Goal: Information Seeking & Learning: Learn about a topic

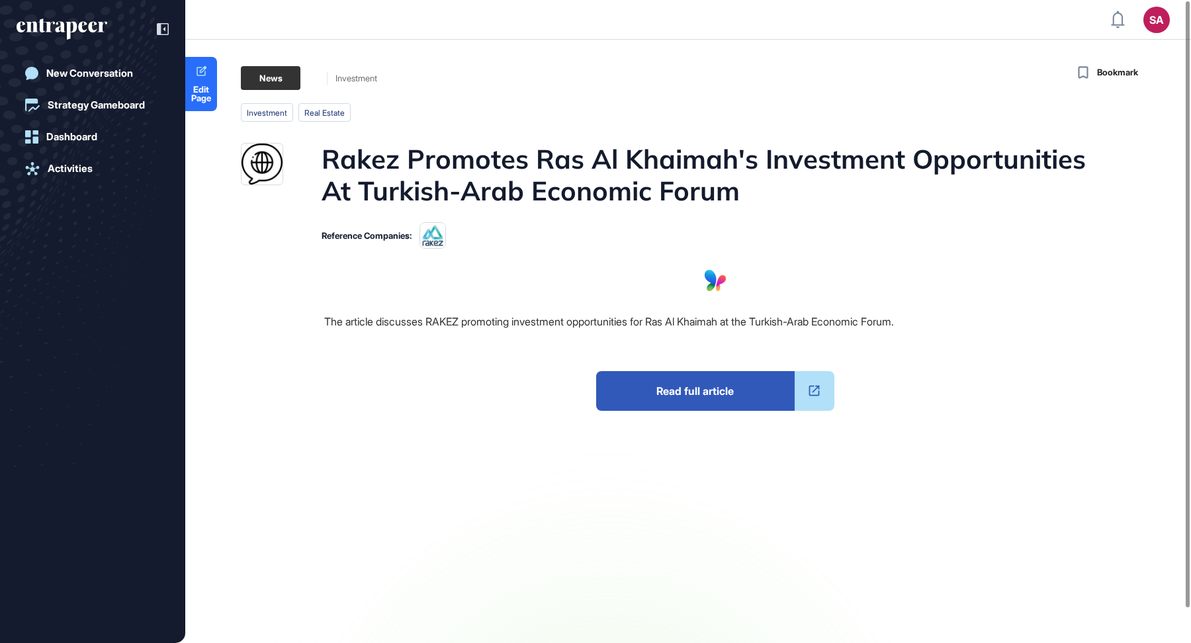
click at [703, 390] on span "Read full article" at bounding box center [695, 391] width 199 height 40
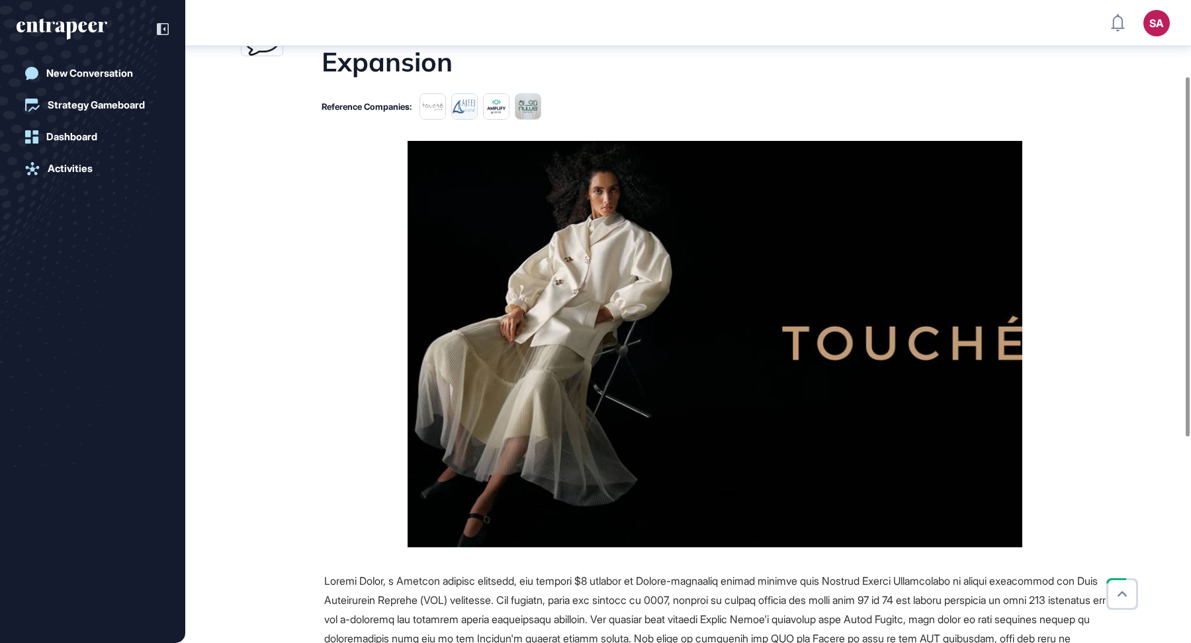
scroll to position [505, 0]
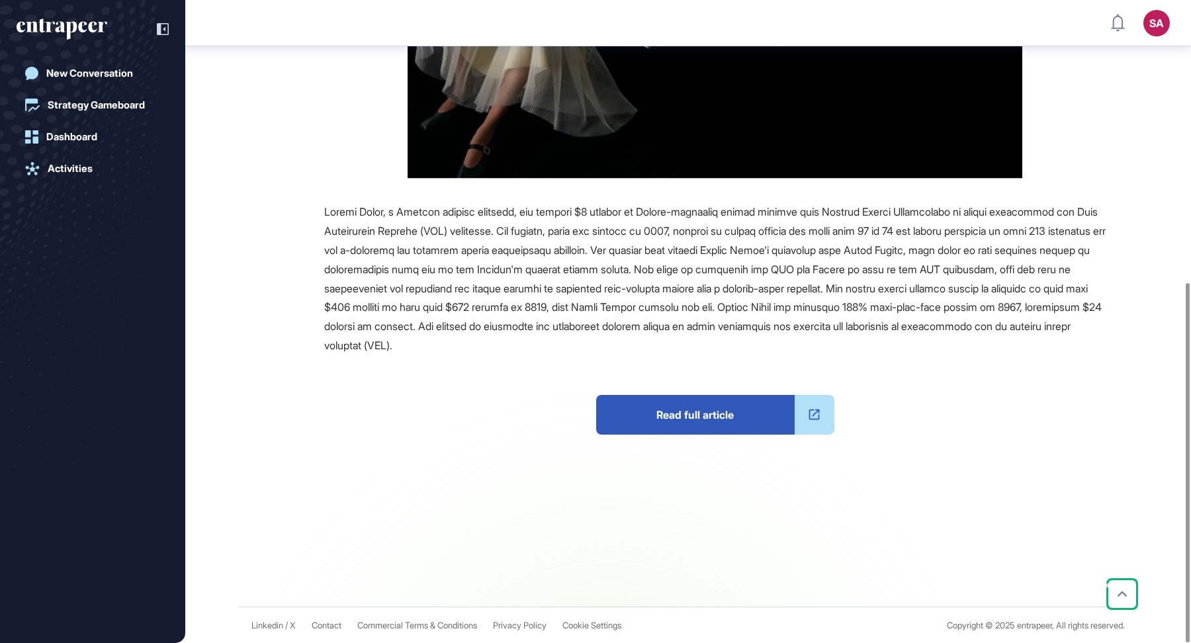
click at [692, 424] on span "Read full article" at bounding box center [695, 415] width 199 height 40
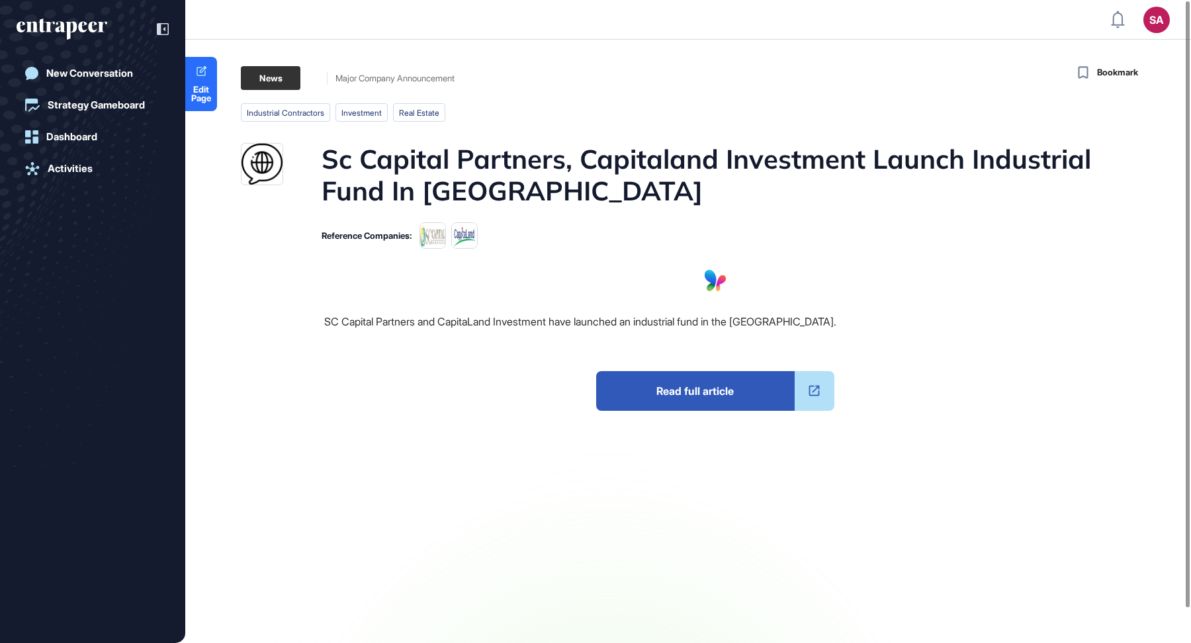
click at [738, 384] on span "Read full article" at bounding box center [695, 391] width 199 height 40
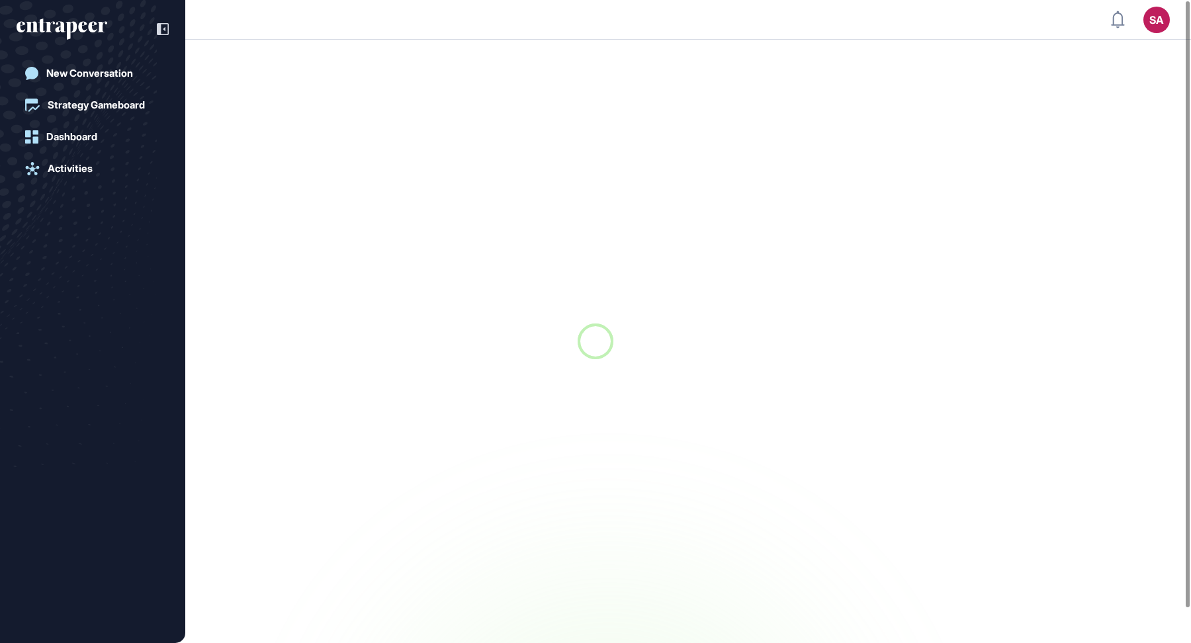
scroll to position [1, 1]
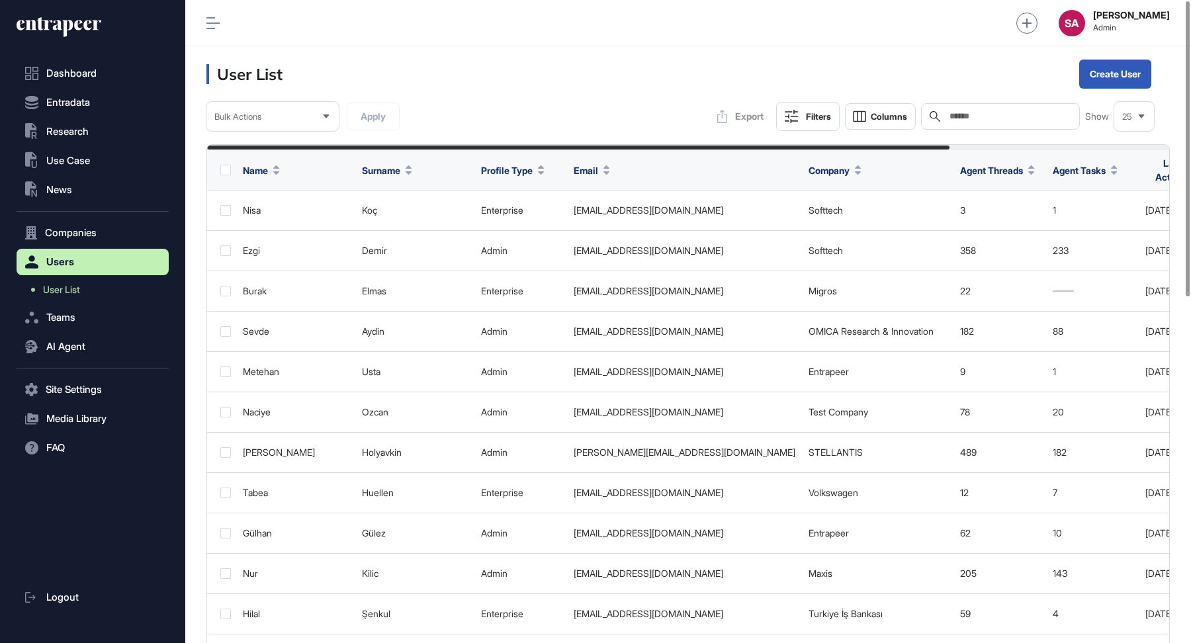
scroll to position [1, 1]
click at [75, 348] on span "AI Agent" at bounding box center [65, 347] width 39 height 11
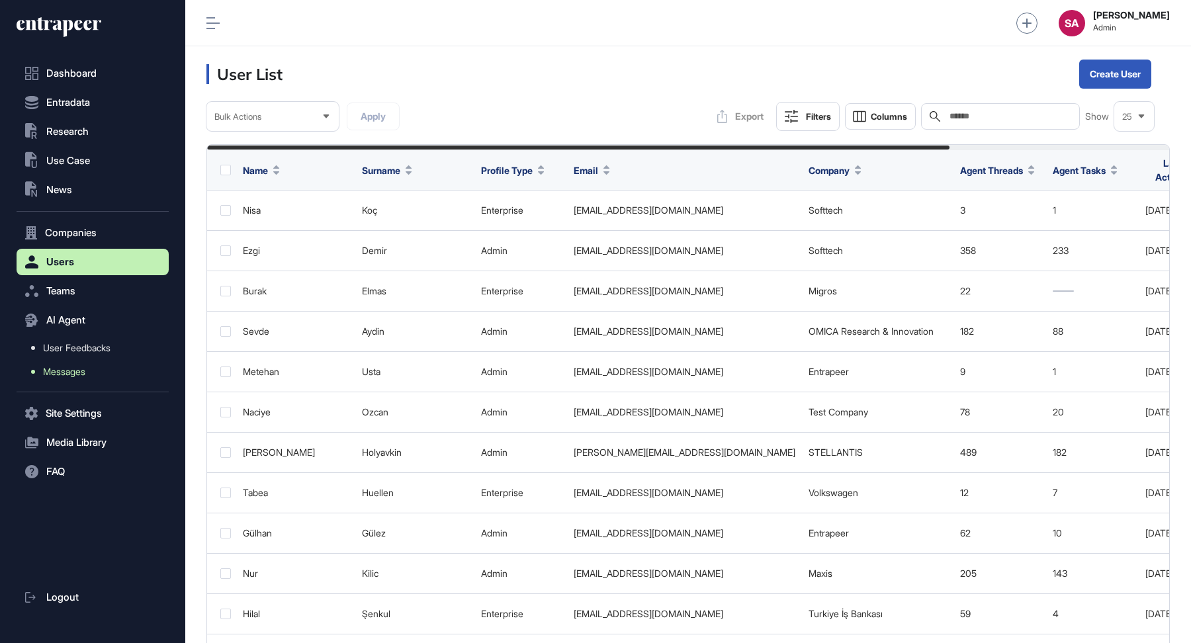
click at [73, 372] on span "Messages" at bounding box center [64, 372] width 42 height 11
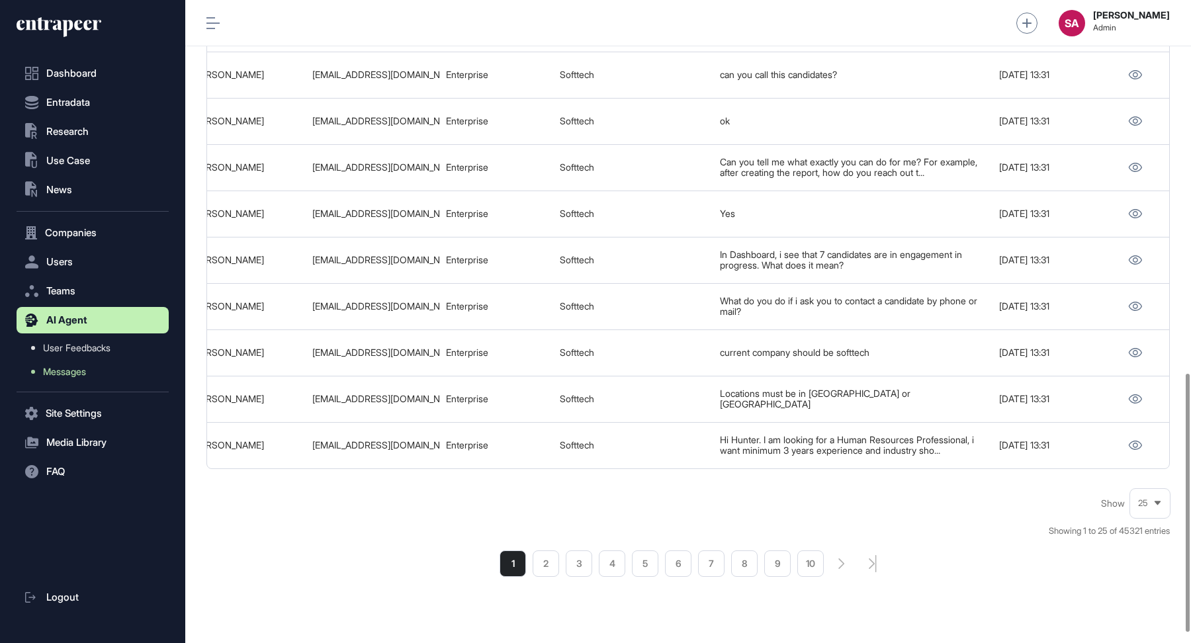
scroll to position [939, 0]
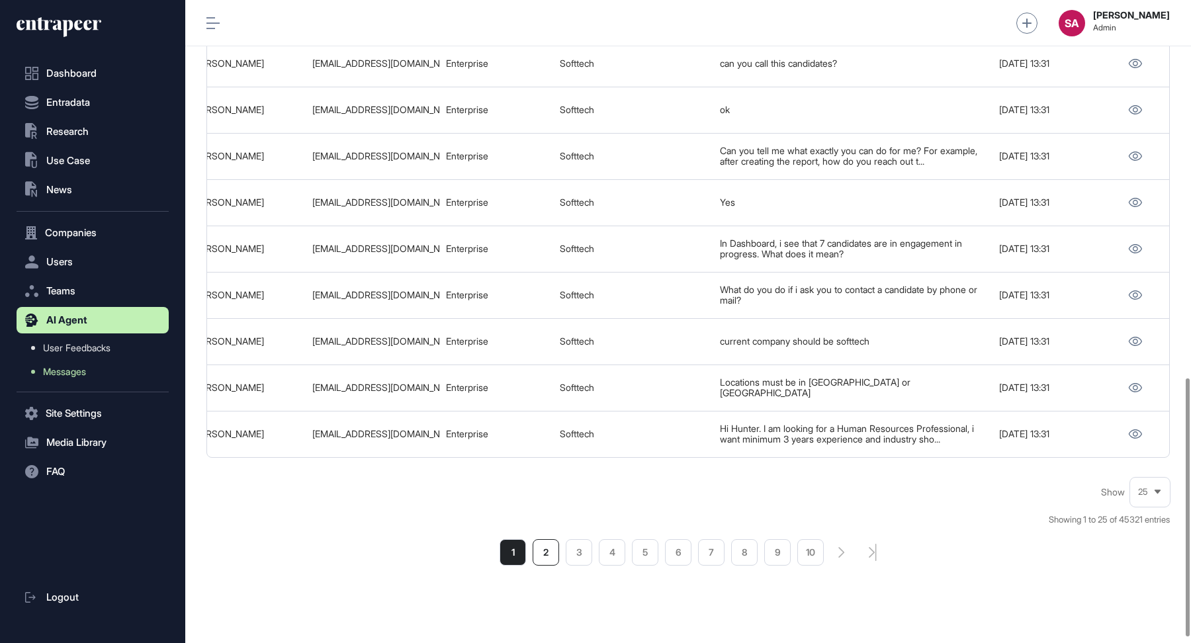
click at [541, 554] on li "2" at bounding box center [546, 552] width 26 height 26
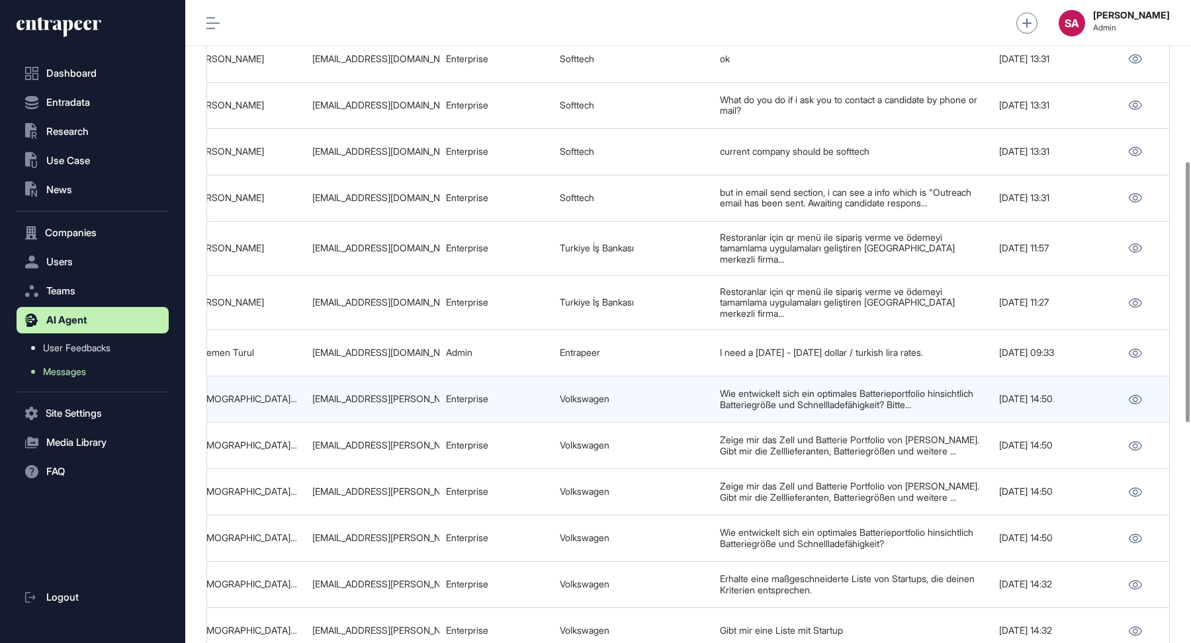
scroll to position [398, 0]
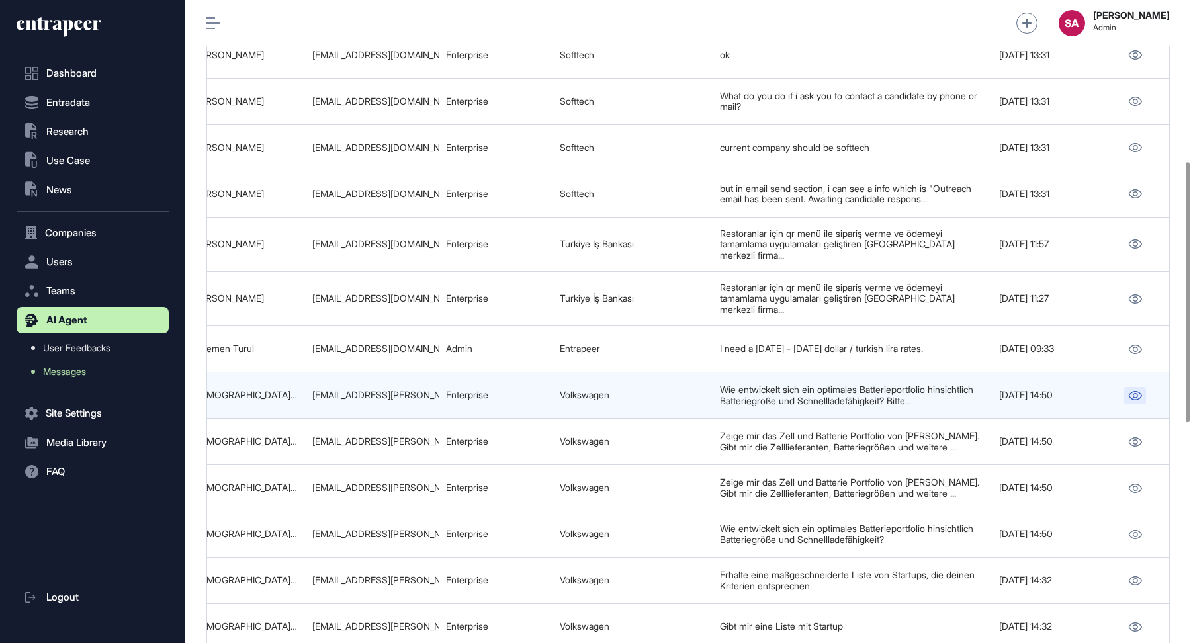
click at [1138, 391] on icon at bounding box center [1136, 395] width 14 height 9
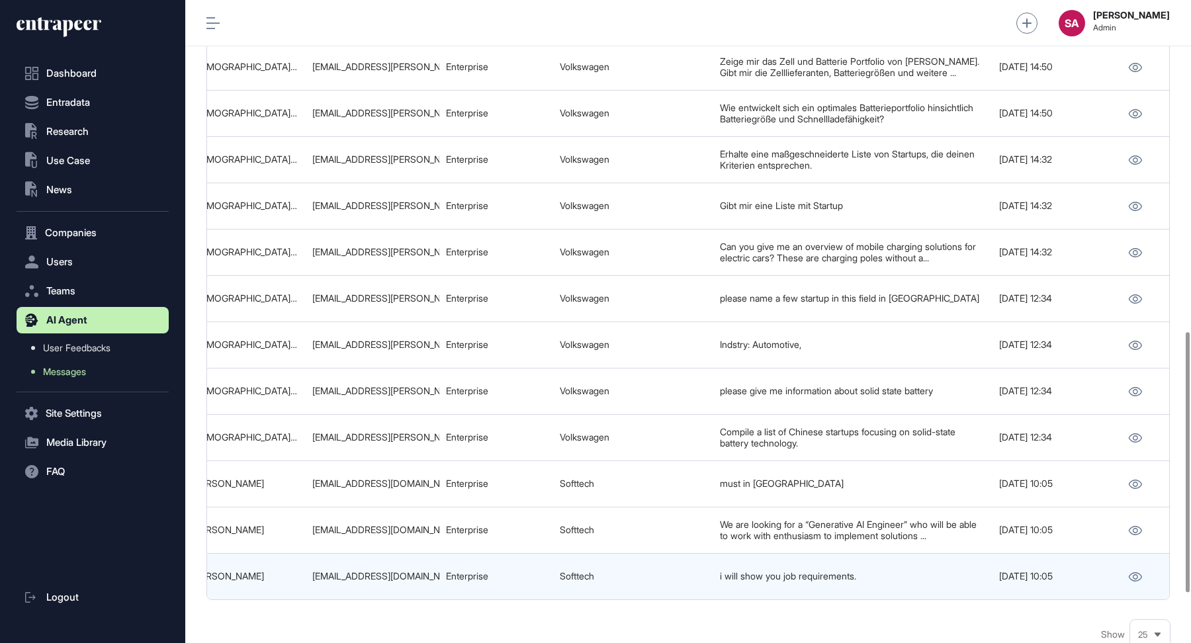
scroll to position [944, 0]
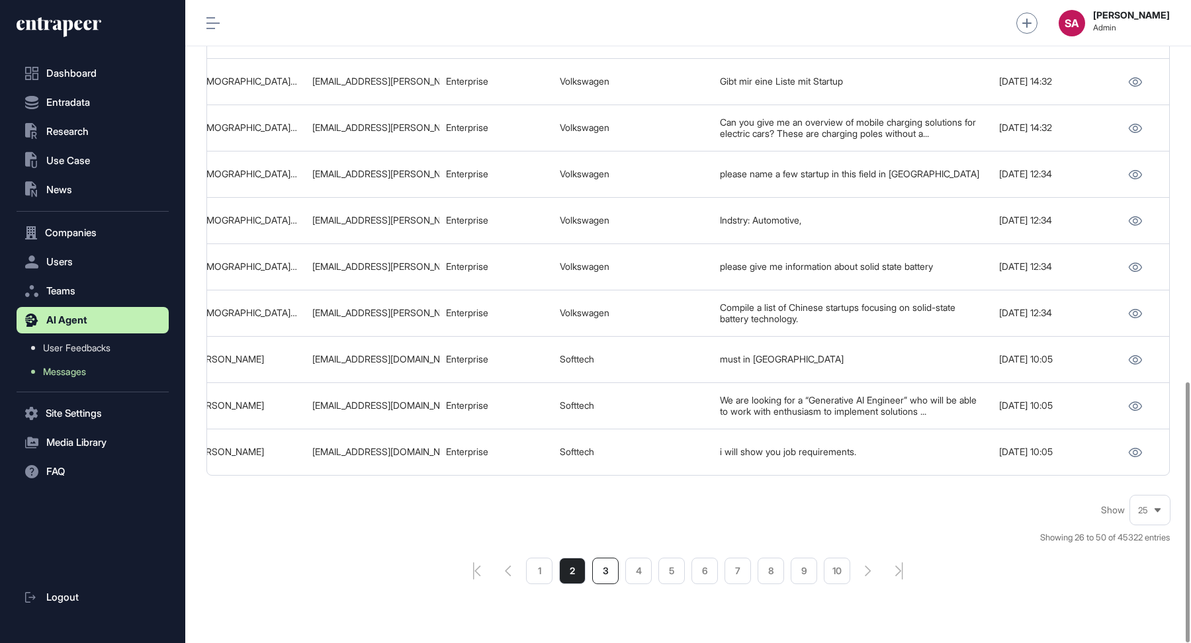
click at [607, 558] on li "3" at bounding box center [605, 571] width 26 height 26
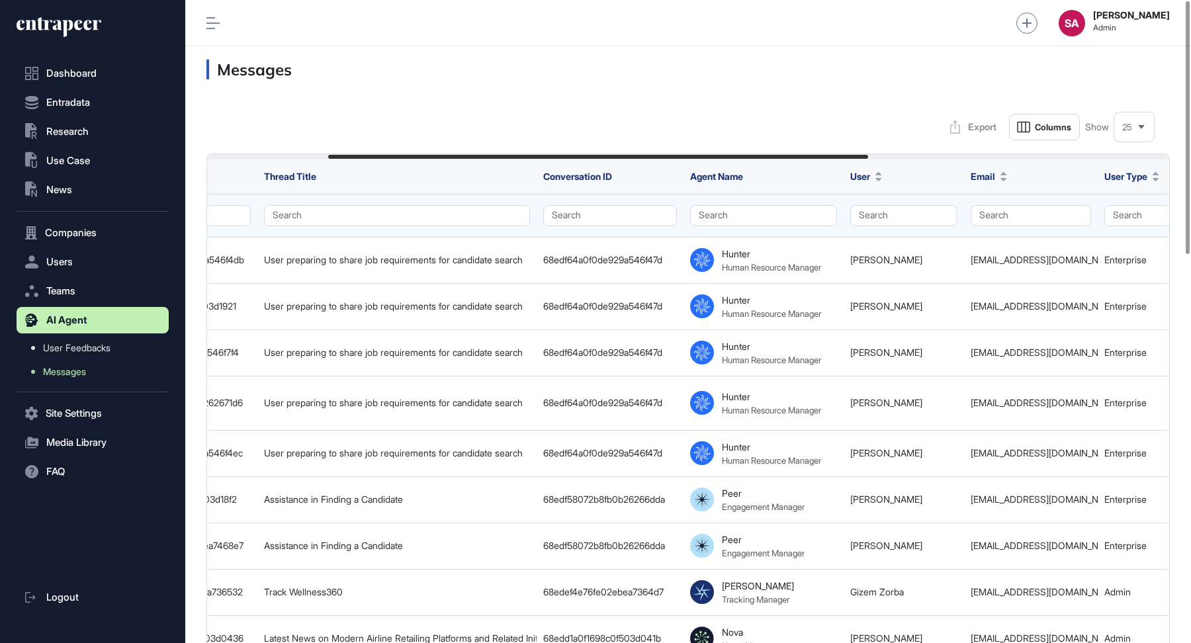
scroll to position [0, 259]
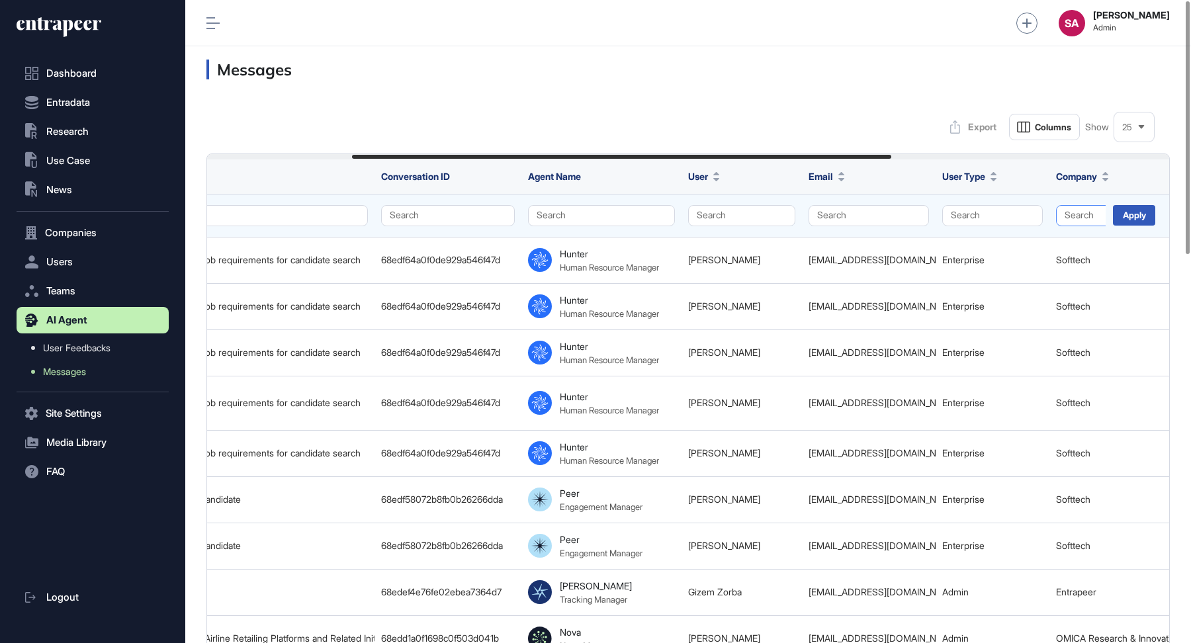
click at [1064, 216] on button "Search" at bounding box center [1129, 215] width 147 height 21
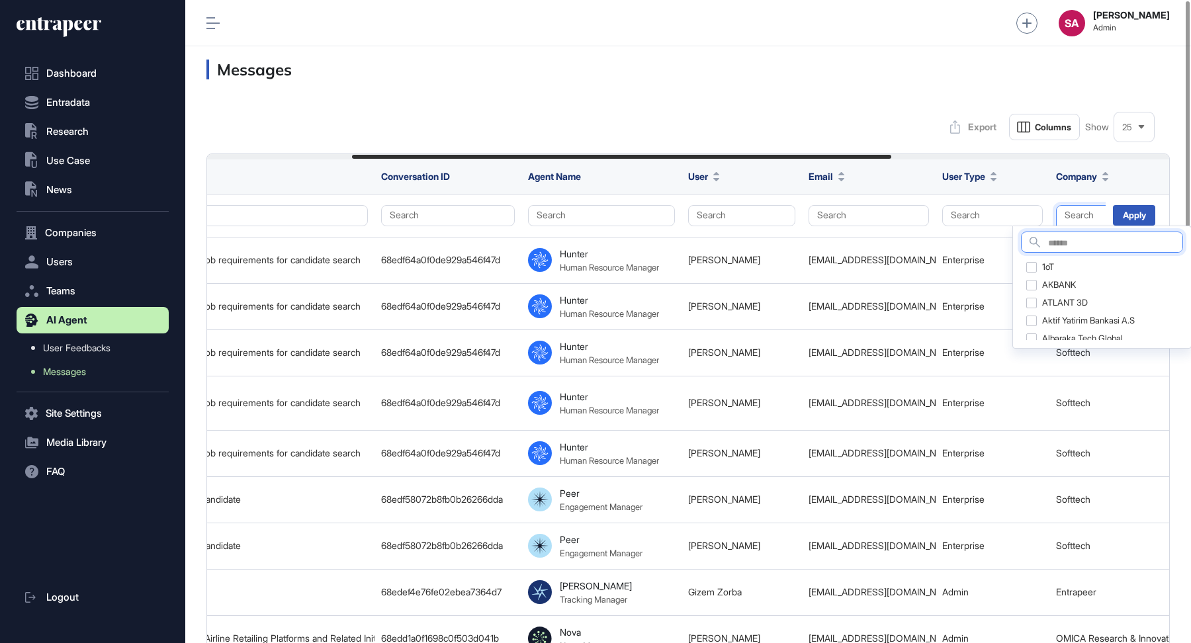
click at [1052, 244] on input "text" at bounding box center [1115, 244] width 134 height 18
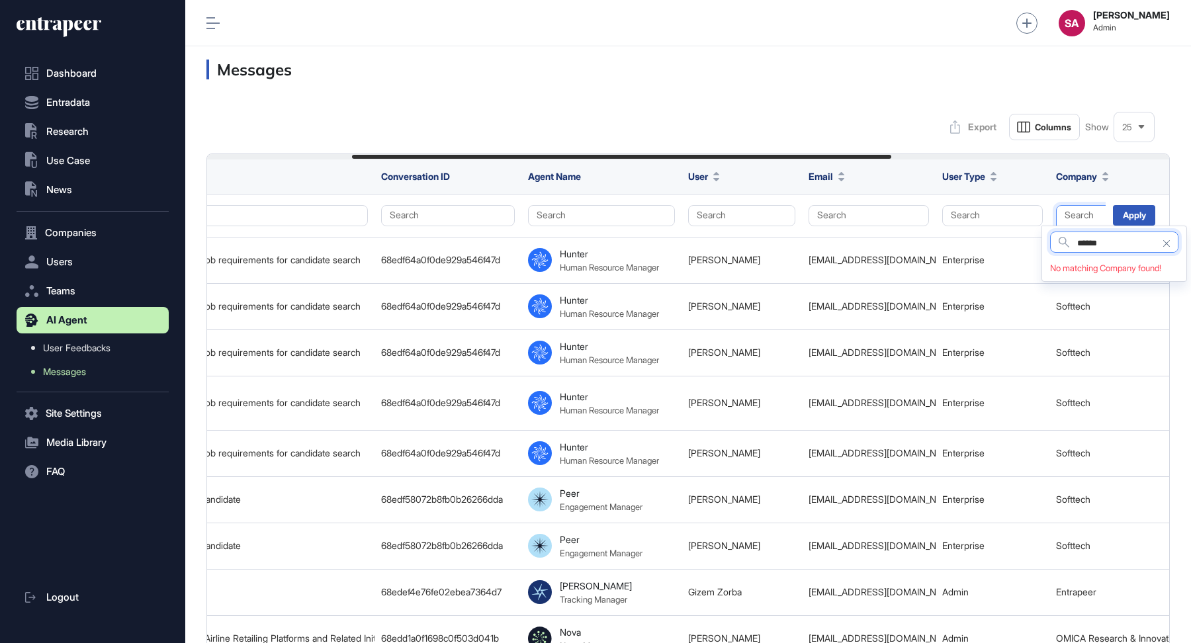
click at [1119, 247] on input "******" at bounding box center [1128, 244] width 101 height 18
type input "******"
click at [1062, 267] on div "Migros" at bounding box center [1114, 267] width 128 height 19
click at [1062, 282] on div "Migros Kurumsal" at bounding box center [1114, 285] width 128 height 19
click at [1062, 302] on div "Migros Online" at bounding box center [1114, 303] width 128 height 19
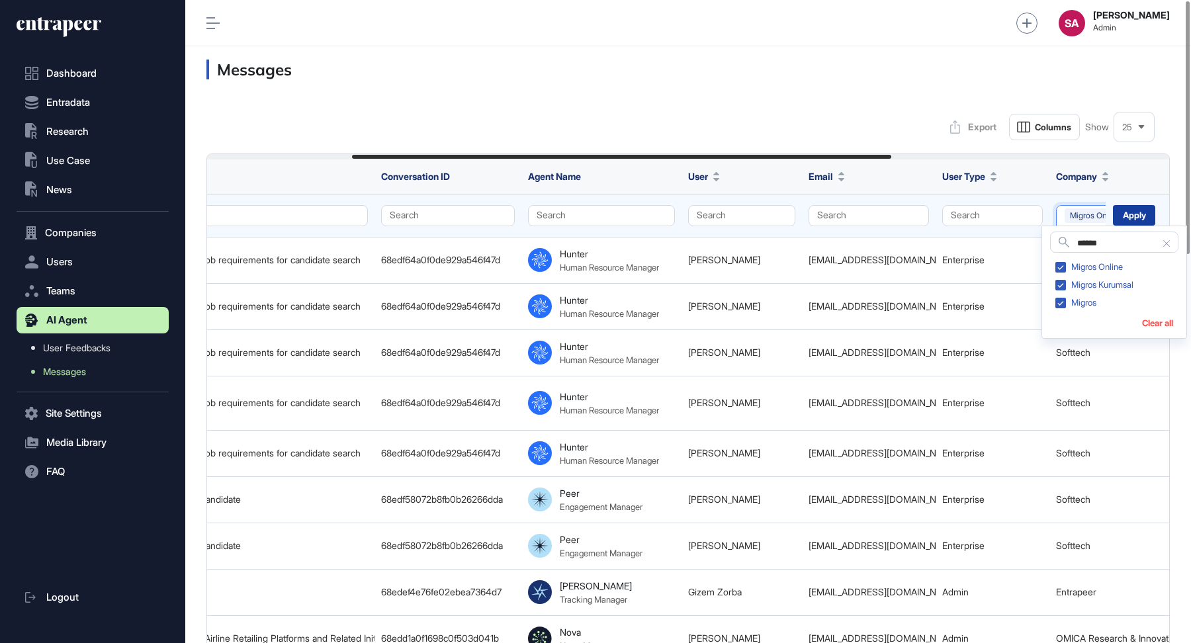
click at [1133, 223] on div "Apply" at bounding box center [1134, 215] width 42 height 21
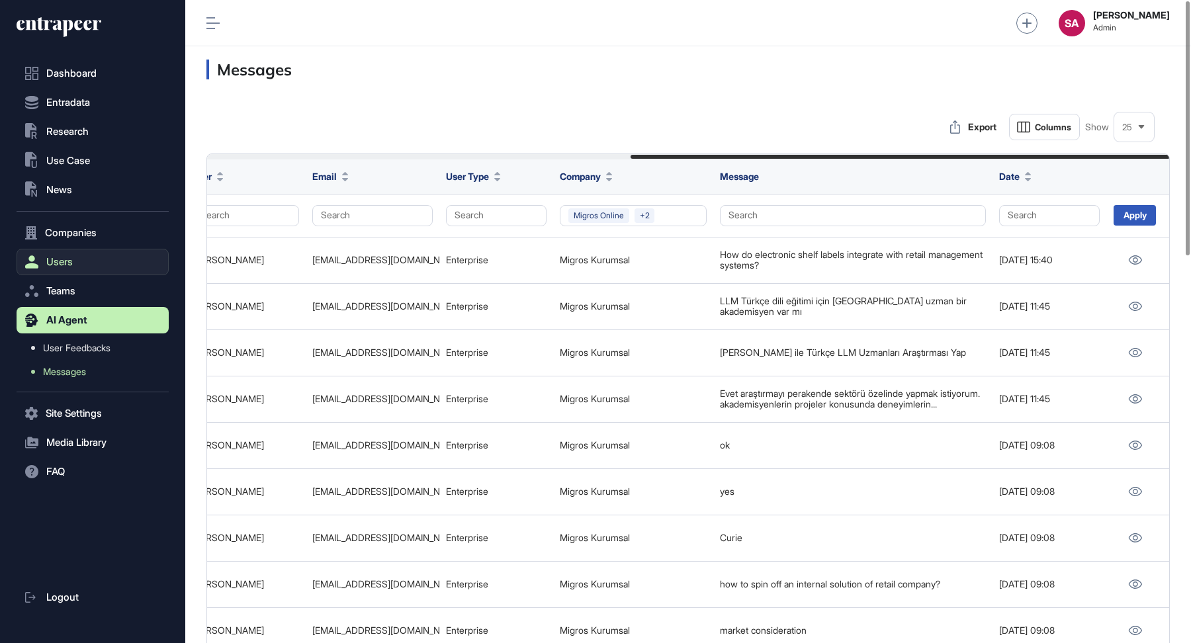
click at [73, 261] on button "Users" at bounding box center [93, 262] width 152 height 26
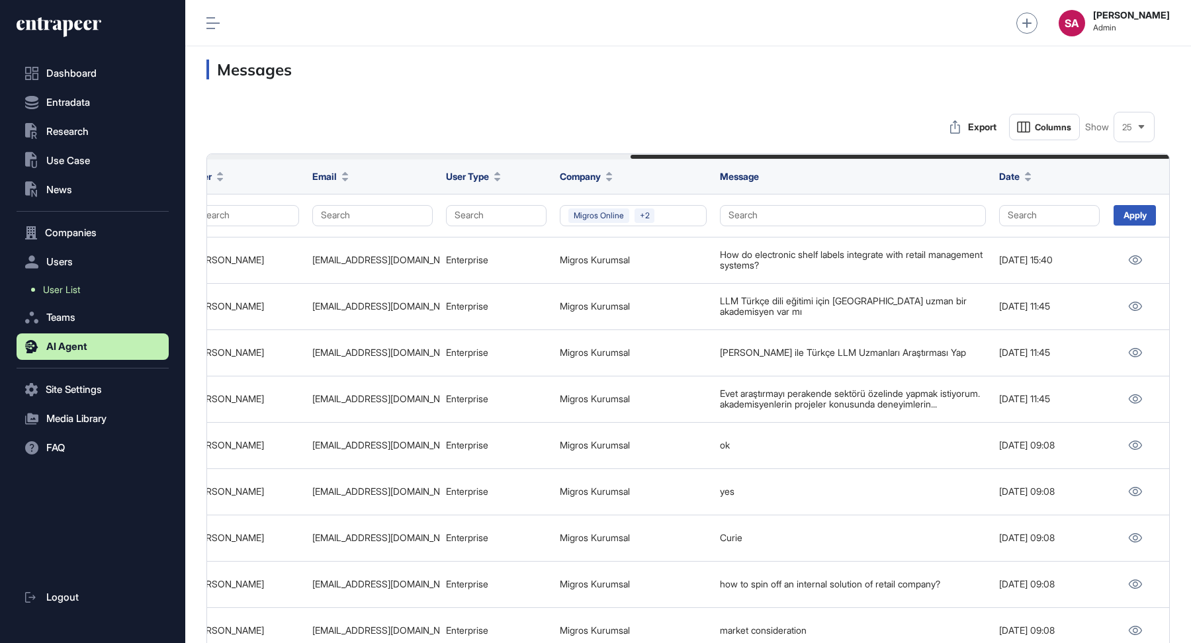
click at [57, 292] on span "User List" at bounding box center [61, 290] width 37 height 11
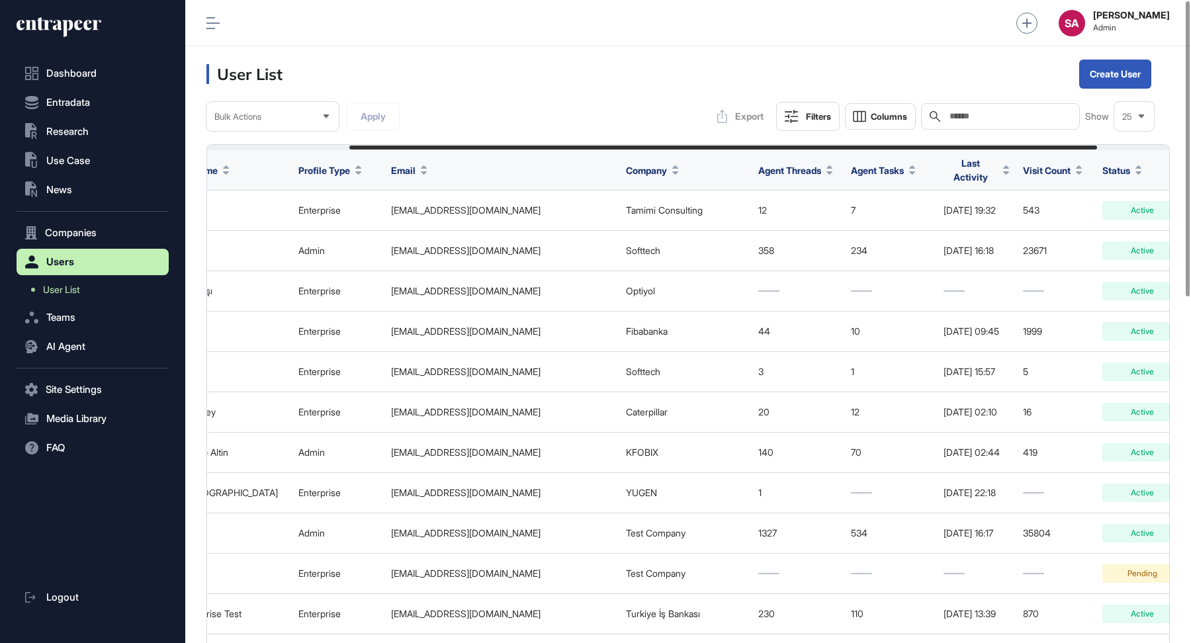
scroll to position [0, 261]
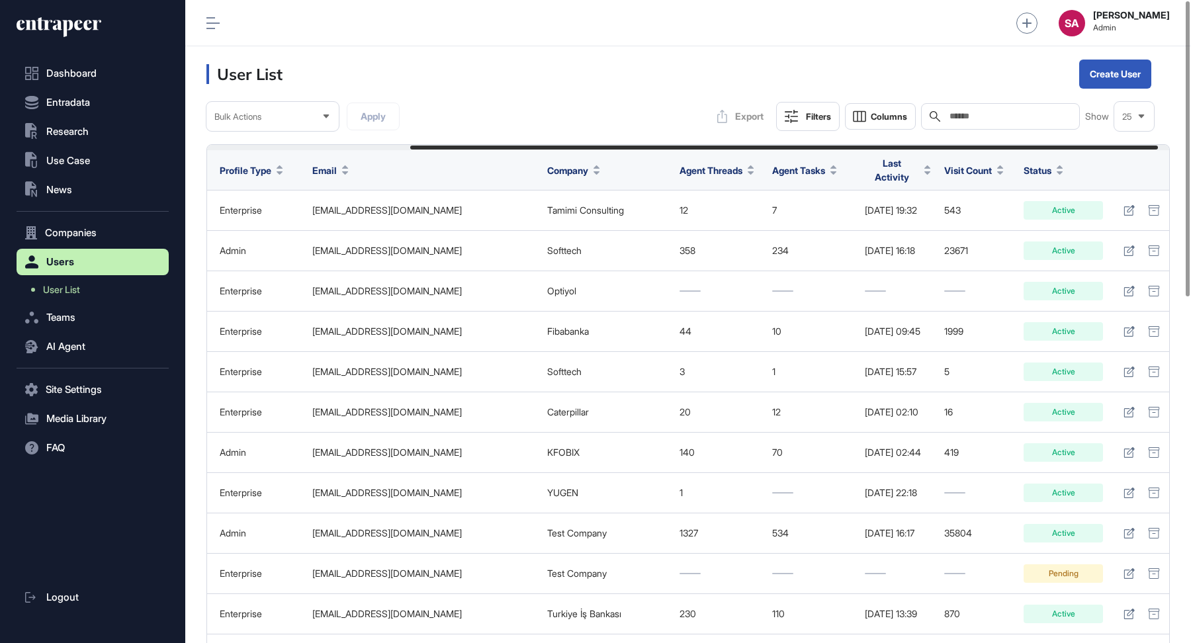
click at [904, 166] on span "Last Activity" at bounding box center [892, 170] width 54 height 28
click at [913, 227] on span "Sort Descending" at bounding box center [911, 222] width 53 height 11
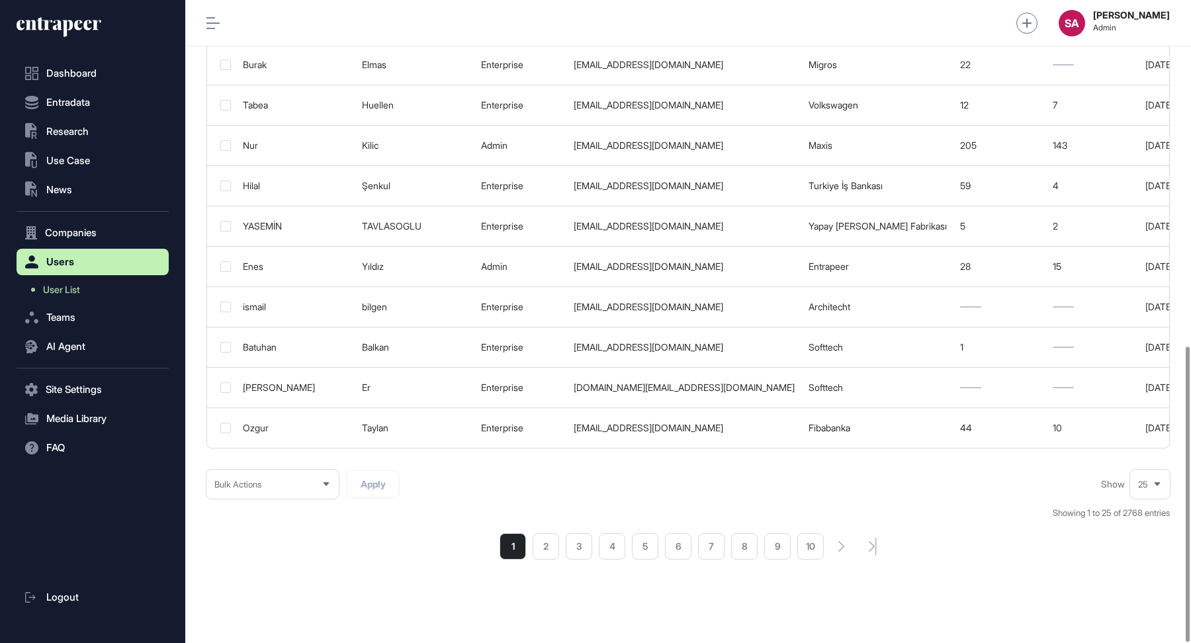
scroll to position [754, 0]
click at [545, 531] on li "2" at bounding box center [546, 544] width 26 height 26
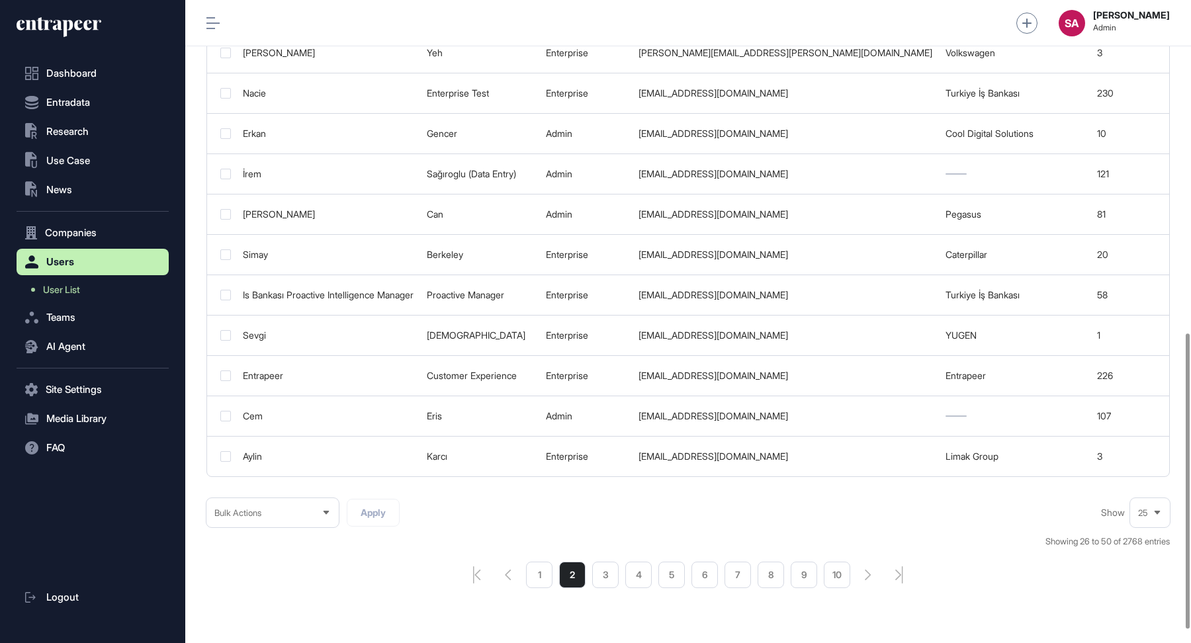
scroll to position [726, 0]
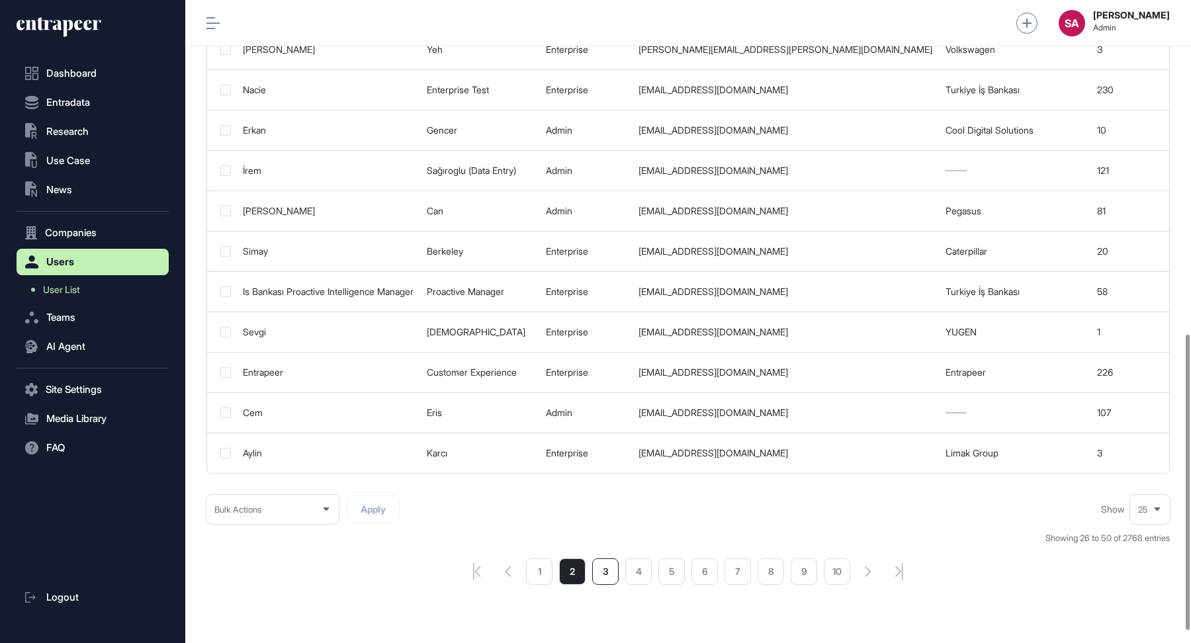
click at [608, 559] on li "3" at bounding box center [605, 572] width 26 height 26
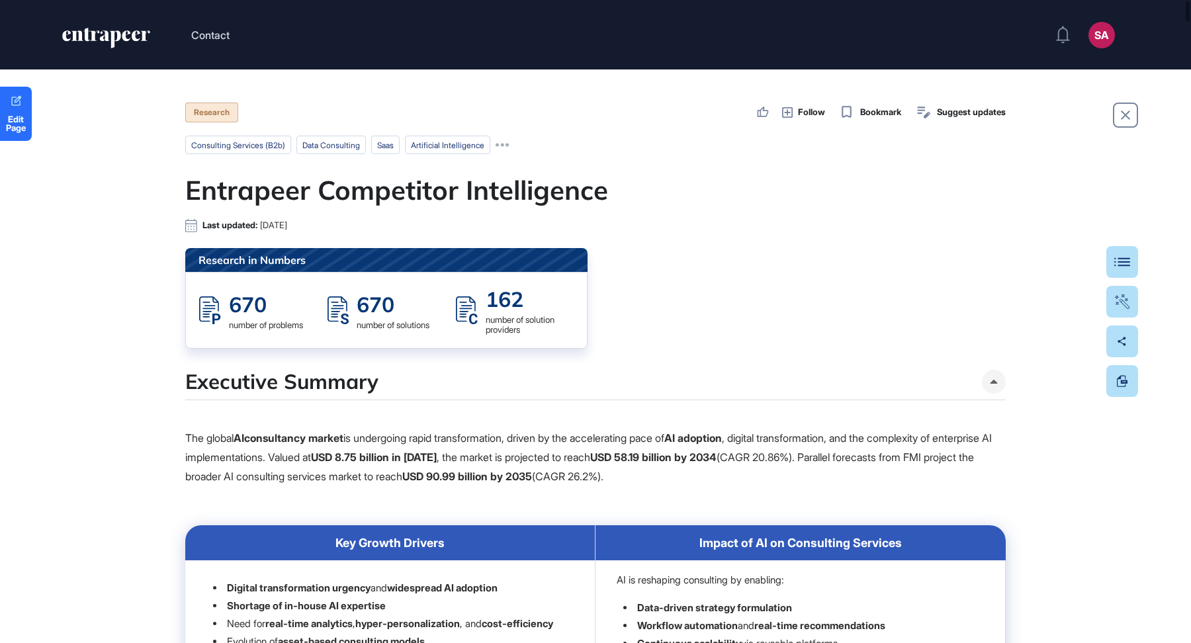
scroll to position [1, 1]
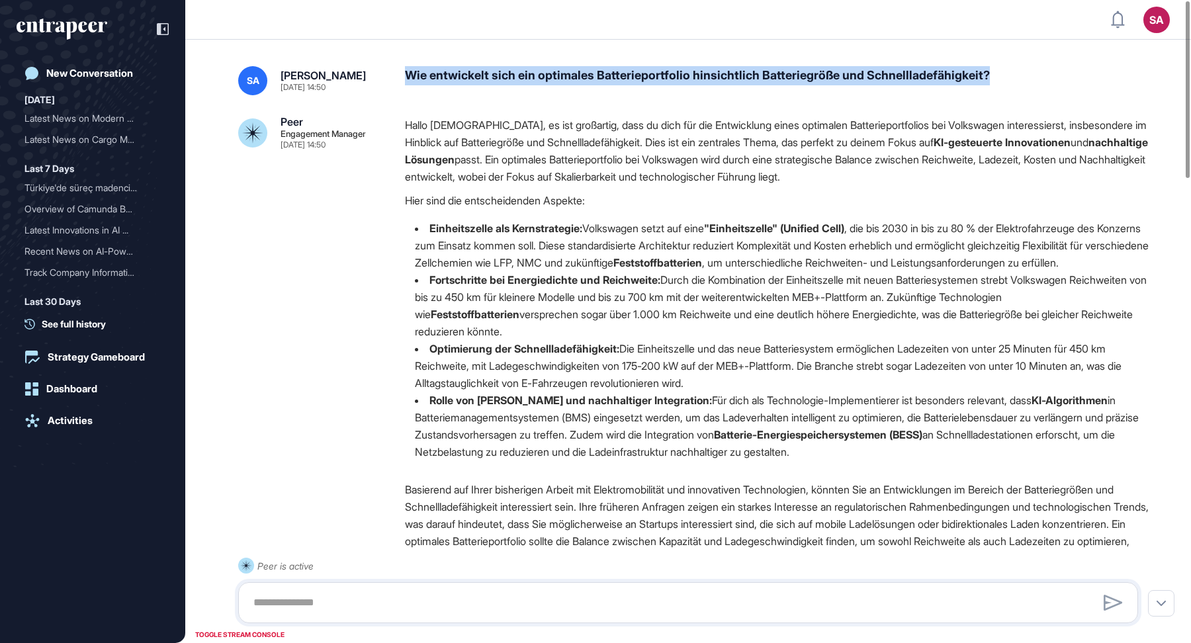
drag, startPoint x: 1006, startPoint y: 73, endPoint x: 410, endPoint y: 75, distance: 596.4
click at [410, 75] on div "Wie entwickelt sich ein optimales Batterieportfolio hinsichtlich Batteriegröße …" at bounding box center [777, 80] width 744 height 29
copy div "Wie entwickelt sich ein optimales Batterieportfolio hinsichtlich Batteriegröße …"
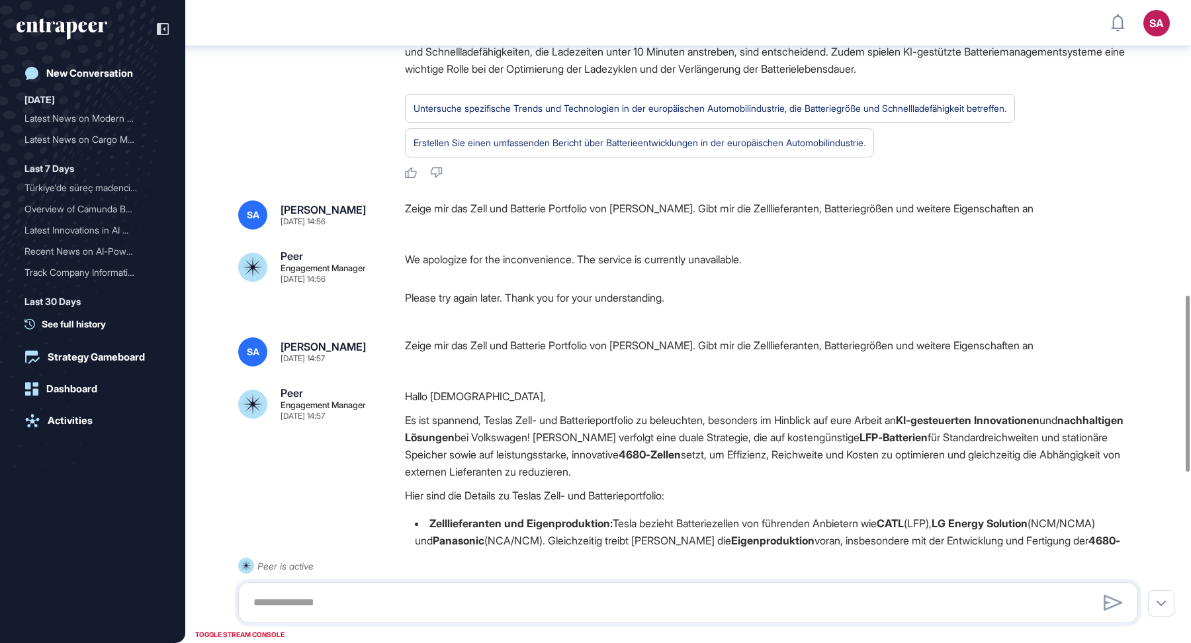
scroll to position [1074, 0]
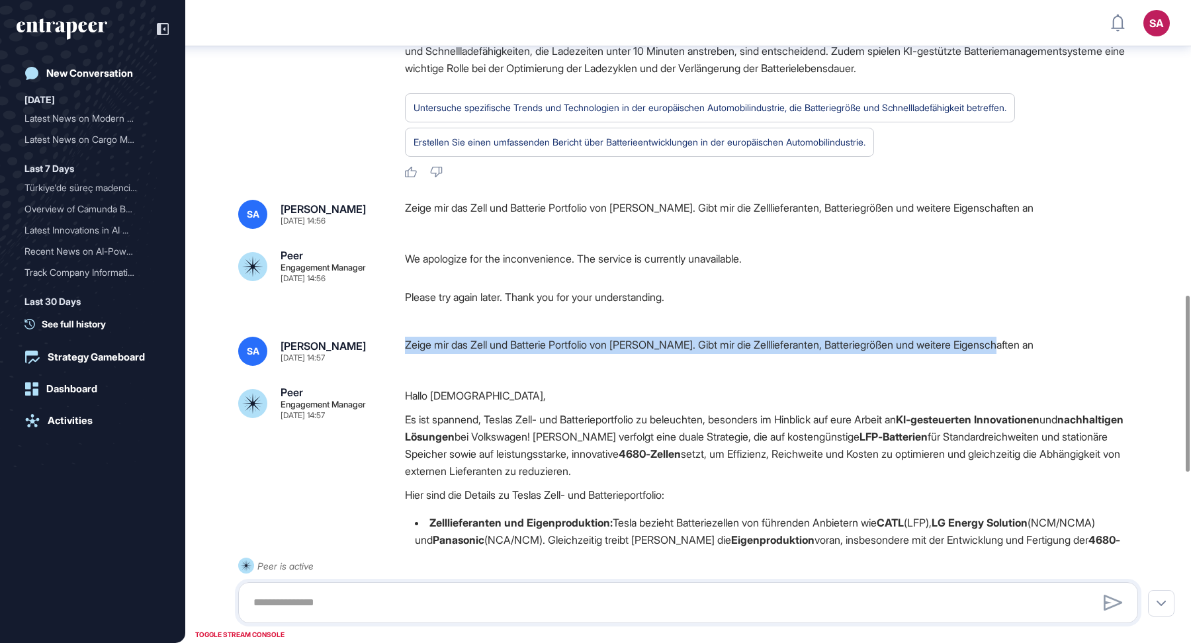
drag, startPoint x: 1008, startPoint y: 357, endPoint x: 406, endPoint y: 359, distance: 602.3
click at [406, 359] on div "Zeige mir das Zell und Batterie Portfolio von [PERSON_NAME]. Gibt mir die Zelll…" at bounding box center [777, 351] width 744 height 29
copy div "Zeige mir das Zell und Batterie Portfolio von [PERSON_NAME]. Gibt mir die Zelll…"
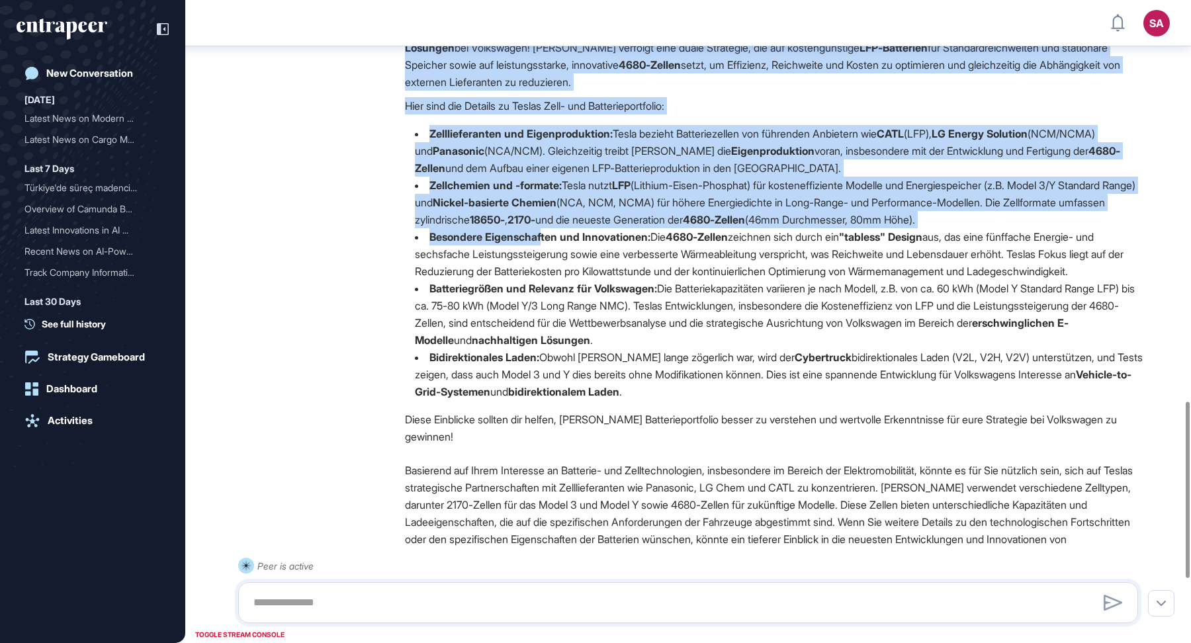
scroll to position [1463, 0]
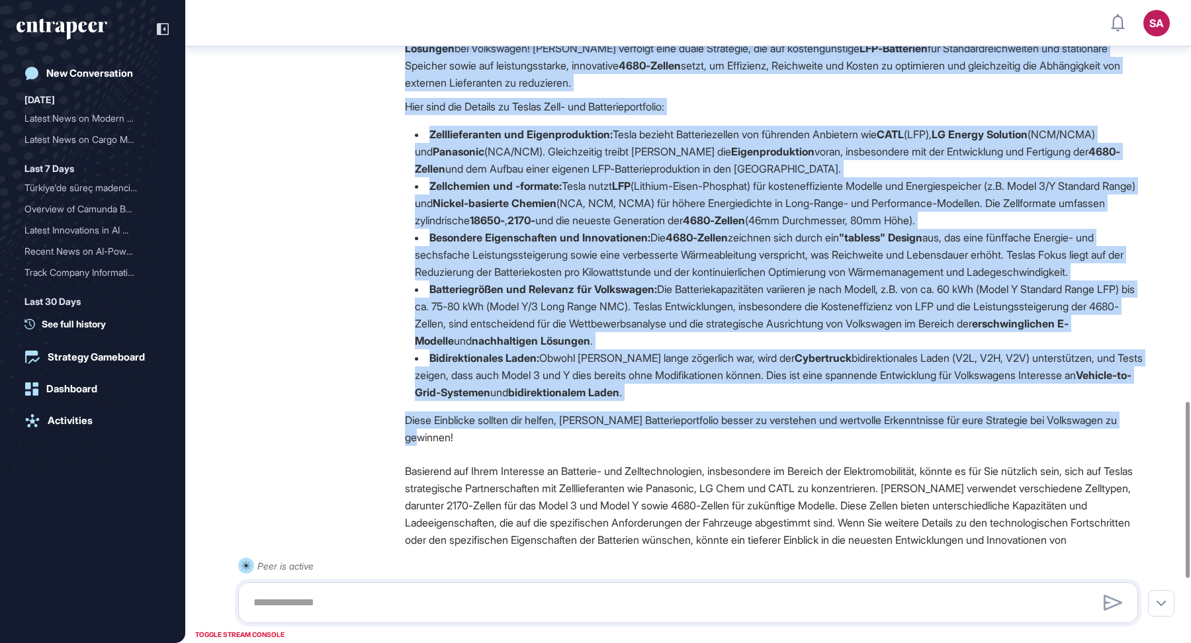
drag, startPoint x: 406, startPoint y: 105, endPoint x: 460, endPoint y: 467, distance: 366.7
click at [460, 453] on div "Hallo Christian, Es ist spannend, Teslas Zell- und Batterieportfolio zu beleuch…" at bounding box center [777, 226] width 744 height 454
copy div "Lo ips dolorsit, Ametco Adip- eli Seddoeiusmodtempo in utlaboreet, doloremag al…"
